Goal: Transaction & Acquisition: Purchase product/service

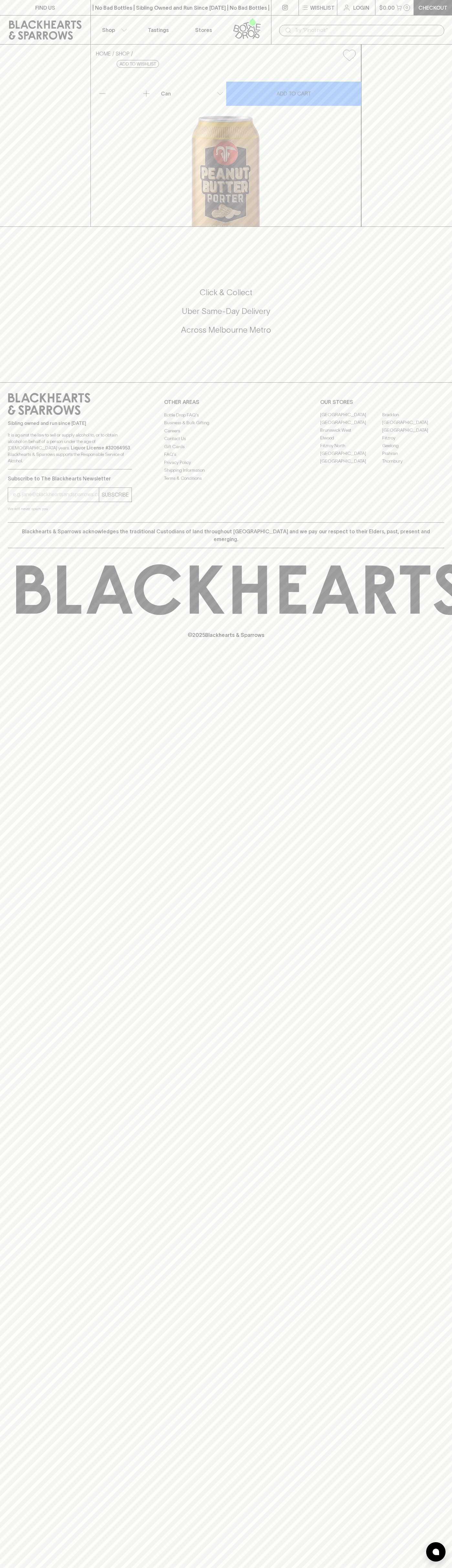
click at [428, 1156] on div "FIND US | No Bad Bottles | Sibling Owned and Run Since [DATE] | No Bad Bottles …" at bounding box center [226, 784] width 452 height 1568
click at [72, 1567] on html "FIND US | No Bad Bottles | Sibling Owned and Run Since [DATE] | No Bad Bottles …" at bounding box center [226, 784] width 452 height 1568
click at [19, 415] on icon at bounding box center [49, 404] width 83 height 22
